Goal: Check status

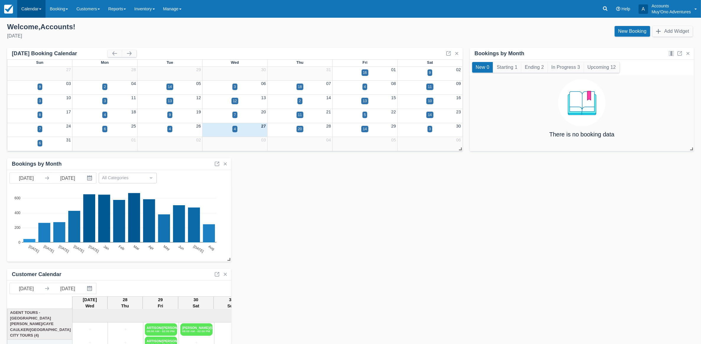
click at [38, 7] on link "Calendar" at bounding box center [31, 9] width 28 height 18
click at [37, 54] on link "Month" at bounding box center [40, 56] width 47 height 12
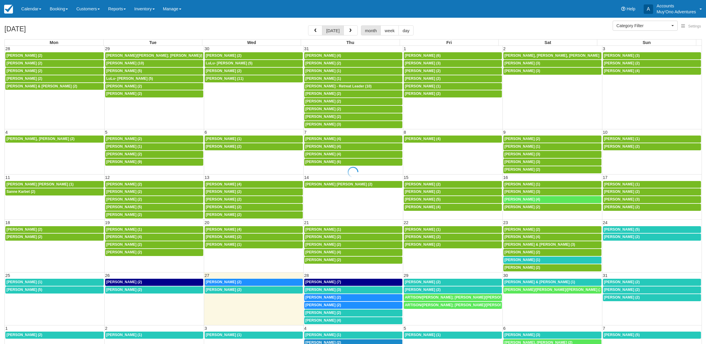
select select
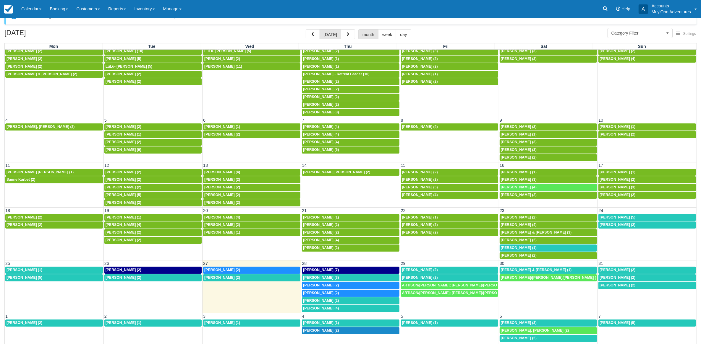
scroll to position [19, 0]
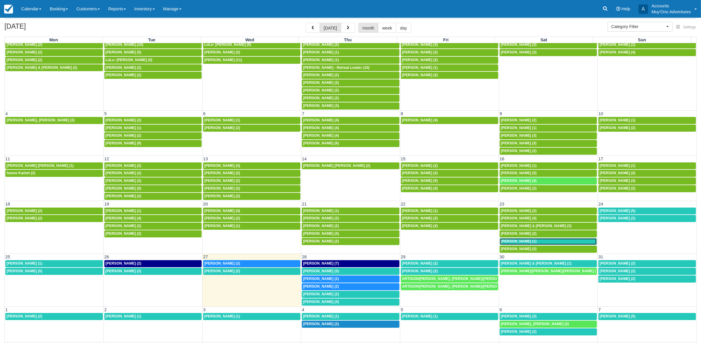
click at [547, 240] on div "8a Mary Michaud (1)" at bounding box center [548, 241] width 95 height 5
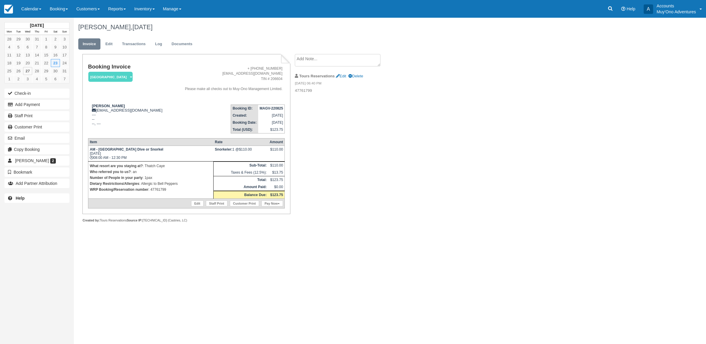
click at [179, 204] on div "Edit Staff Print Customer Print Pay Now" at bounding box center [187, 203] width 195 height 7
drag, startPoint x: 175, startPoint y: 196, endPoint x: 149, endPoint y: 196, distance: 26.0
click at [149, 196] on td "What resort are you staying at? : Thatch Caye Who referred you to us? : an Numb…" at bounding box center [150, 179] width 125 height 37
copy p "47761799"
click at [43, 13] on link "Calendar" at bounding box center [31, 9] width 28 height 18
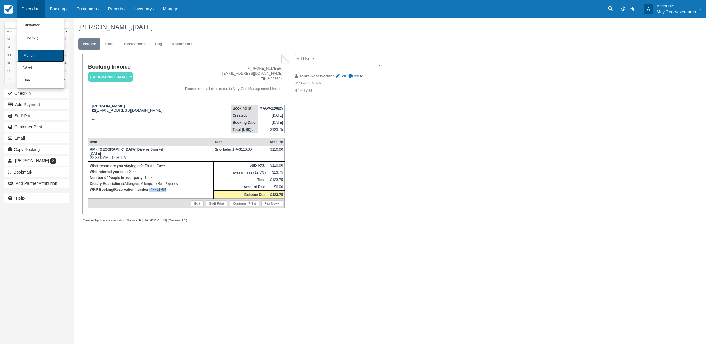
click at [32, 57] on link "Month" at bounding box center [40, 56] width 47 height 12
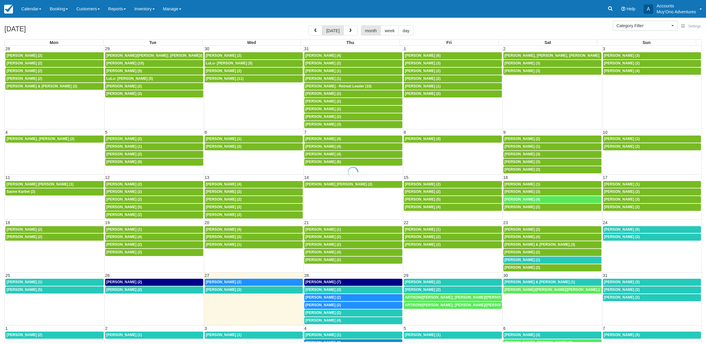
select select
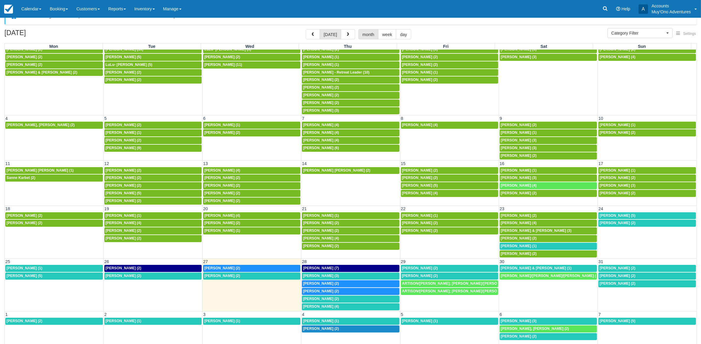
scroll to position [16, 0]
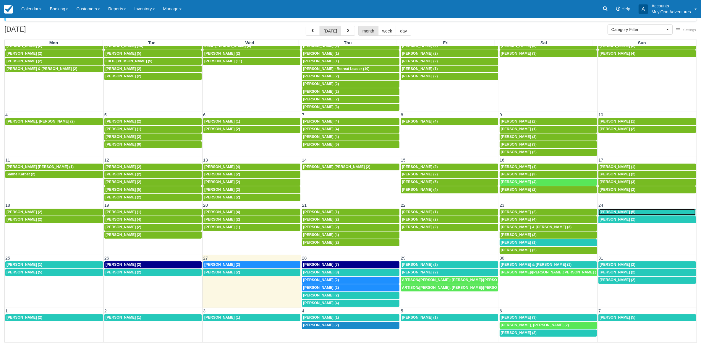
click at [603, 210] on span "Calee Yoe (5)" at bounding box center [617, 212] width 36 height 4
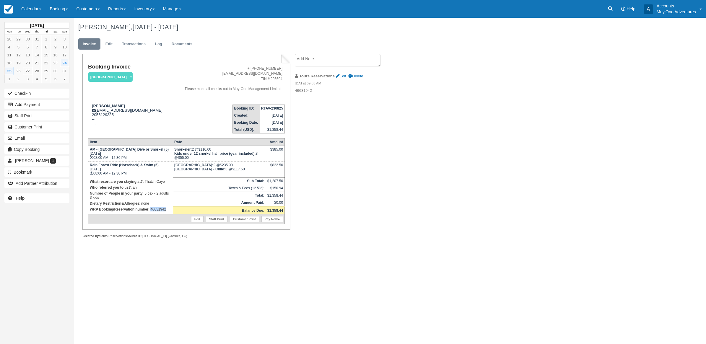
drag, startPoint x: 168, startPoint y: 208, endPoint x: 151, endPoint y: 207, distance: 17.2
click at [151, 207] on p "WRP Booking/Reservation number : 46631942" at bounding box center [131, 210] width 82 height 6
copy p "46631942"
